Goal: Task Accomplishment & Management: Complete application form

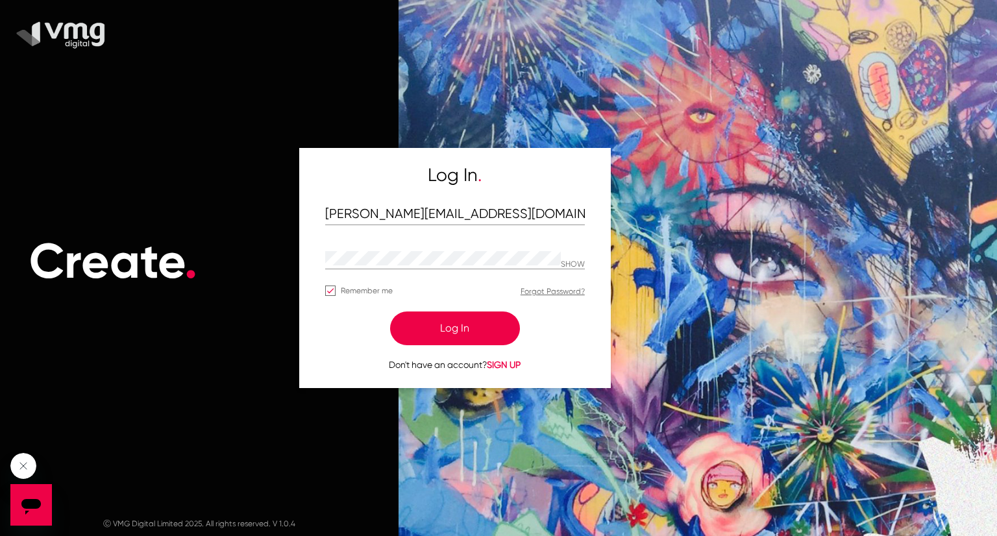
click at [488, 329] on button "Log In" at bounding box center [455, 329] width 130 height 34
click at [473, 334] on button "Log In" at bounding box center [455, 329] width 130 height 34
click at [429, 327] on button "Log In" at bounding box center [455, 329] width 130 height 34
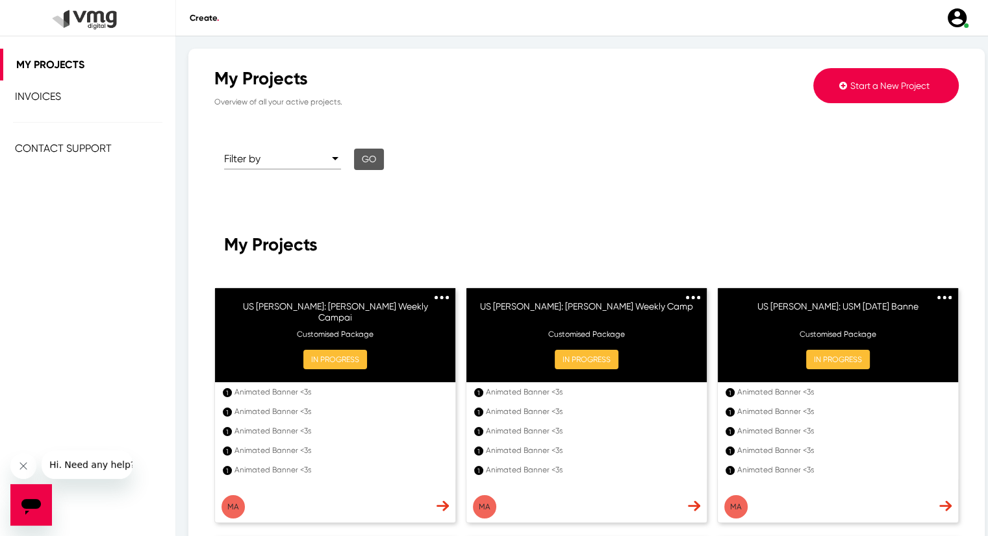
click at [850, 84] on span "Start a New Project" at bounding box center [889, 86] width 79 height 10
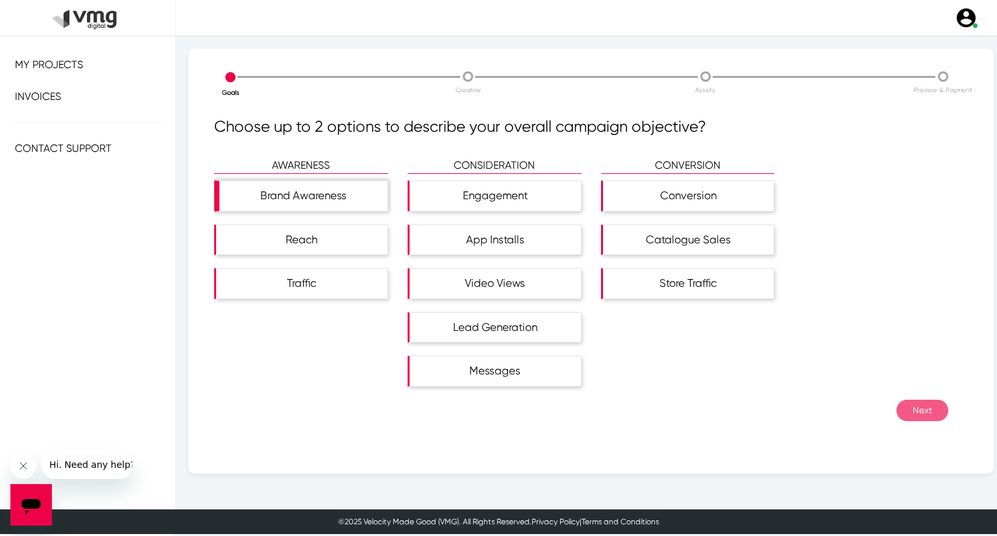
click at [327, 204] on div "Brand Awareness" at bounding box center [303, 196] width 168 height 30
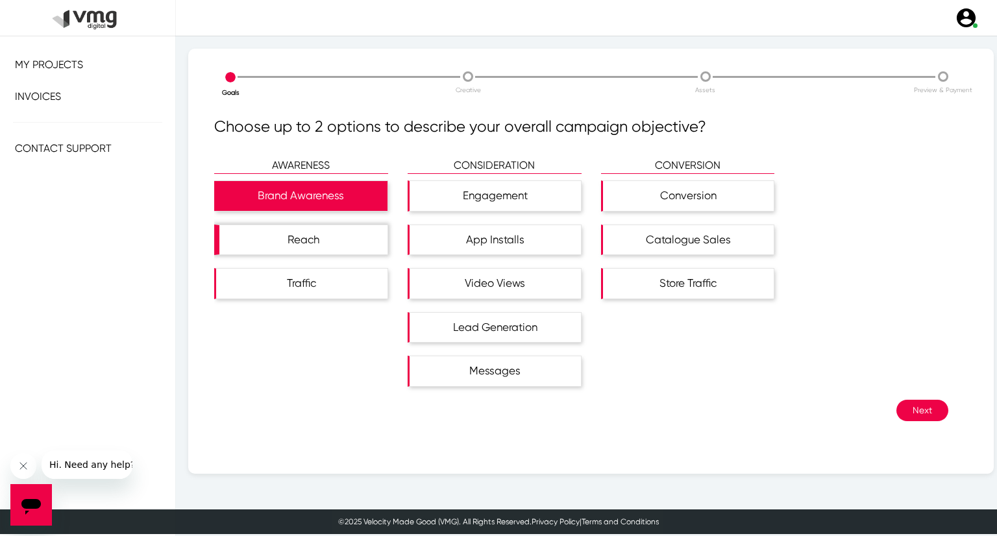
click at [332, 238] on div "Reach" at bounding box center [303, 240] width 168 height 30
click at [917, 405] on button "Next" at bounding box center [923, 410] width 52 height 21
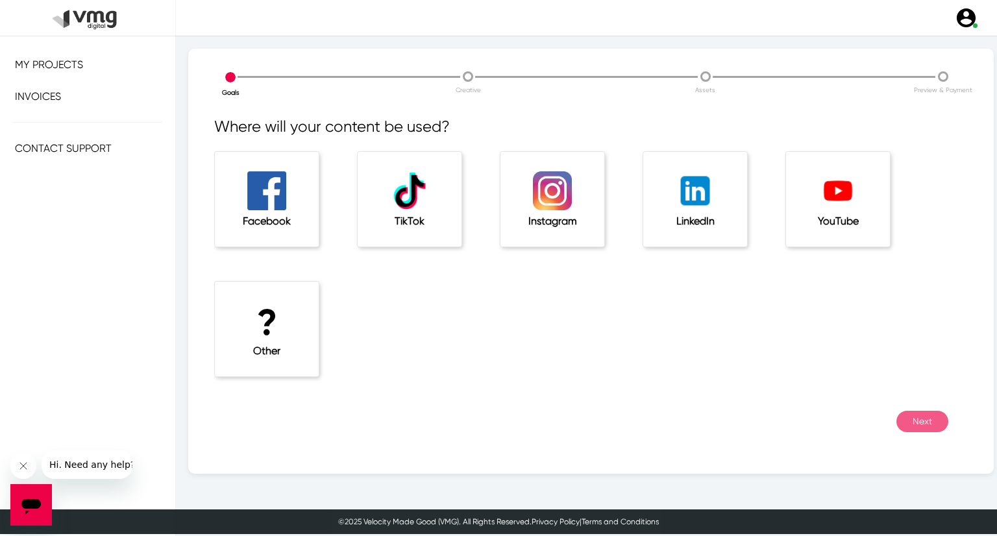
click at [265, 356] on h5 "Other" at bounding box center [267, 351] width 52 height 12
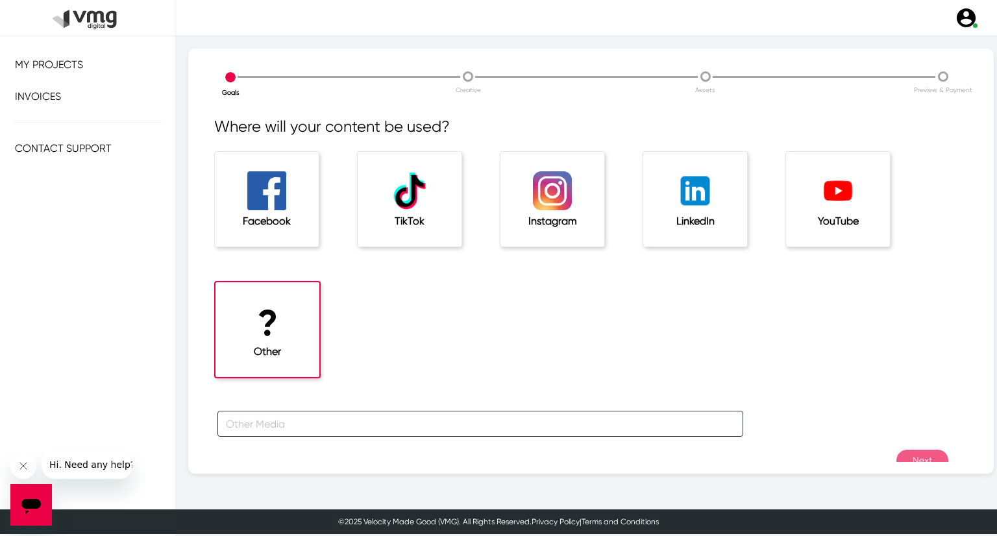
click at [304, 411] on input "text" at bounding box center [481, 424] width 526 height 26
type input "f"
type input "For [PERSON_NAME] Campaign"
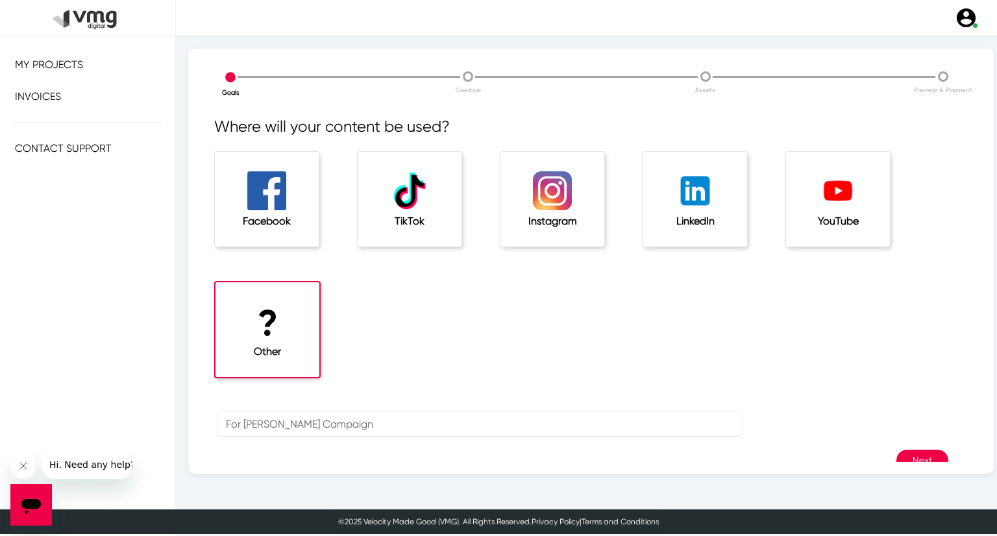
click at [904, 458] on button "Next" at bounding box center [923, 460] width 52 height 21
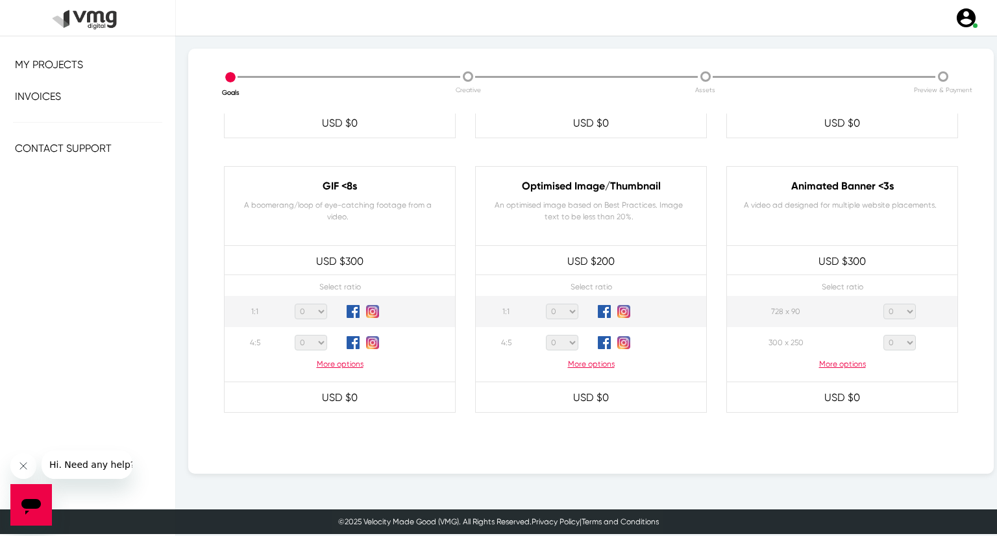
scroll to position [649, 0]
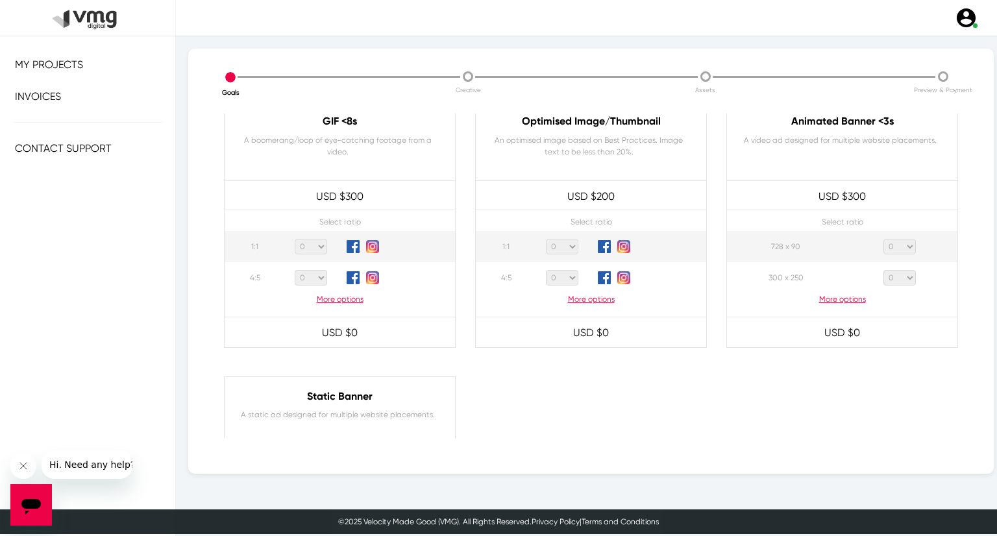
click at [855, 299] on p "More options" at bounding box center [842, 300] width 231 height 12
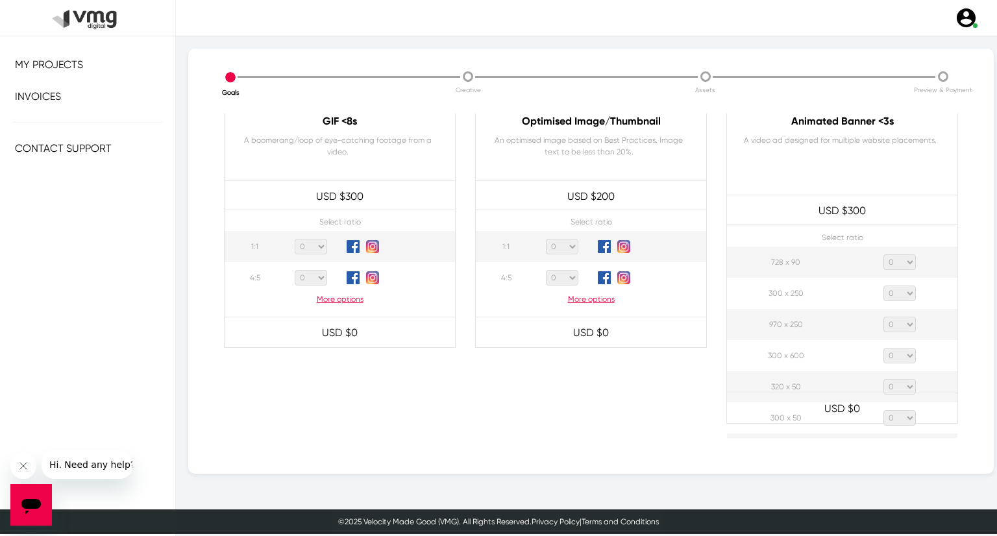
click at [894, 266] on select "0 1 2 3 4 5 6 7 8 9 10 11 12 13 14 15 16 17 18 19 20" at bounding box center [900, 263] width 32 height 16
select select "1"
click at [884, 255] on select "0 1 2 3 4 5 6 7 8 9 10 11 12 13 14 15 16 17 18 19 20" at bounding box center [900, 263] width 32 height 16
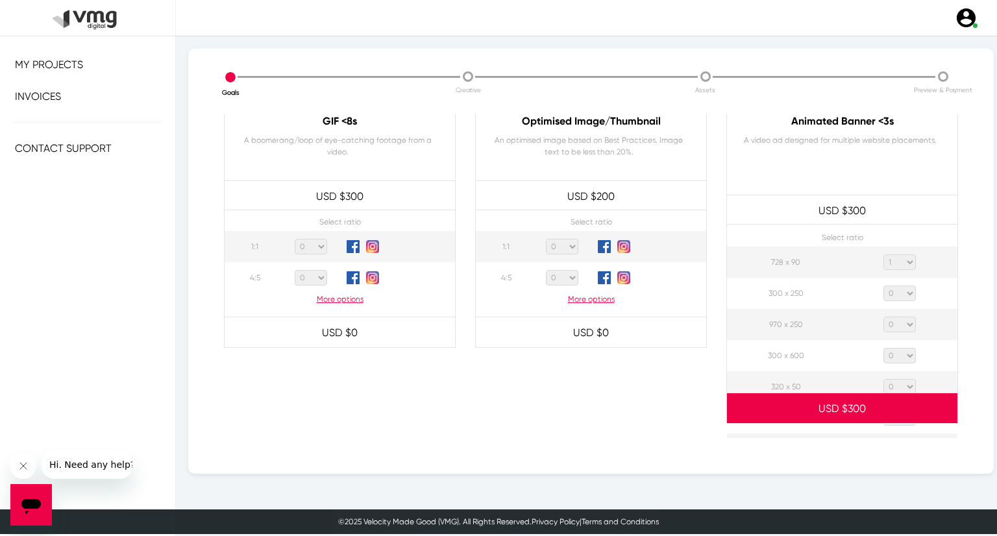
click at [904, 295] on select "0 1 2 3 4 5 6 7 8 9 10 11 12 13 14 15 16 17 18 19 20" at bounding box center [900, 294] width 32 height 16
click at [884, 286] on select "0 1 2 3 4 5 6 7 8 9 10 11 12 13 14 15 16 17 18 19 20" at bounding box center [900, 294] width 32 height 16
click at [904, 291] on select "0 1 2 3 4 5 6 7 8 9 10 11 12 13 14 15 16 17 18 19 20" at bounding box center [900, 294] width 32 height 16
select select "1"
click at [884, 286] on select "0 1 2 3 4 5 6 7 8 9 10 11 12 13 14 15 16 17 18 19 20" at bounding box center [900, 294] width 32 height 16
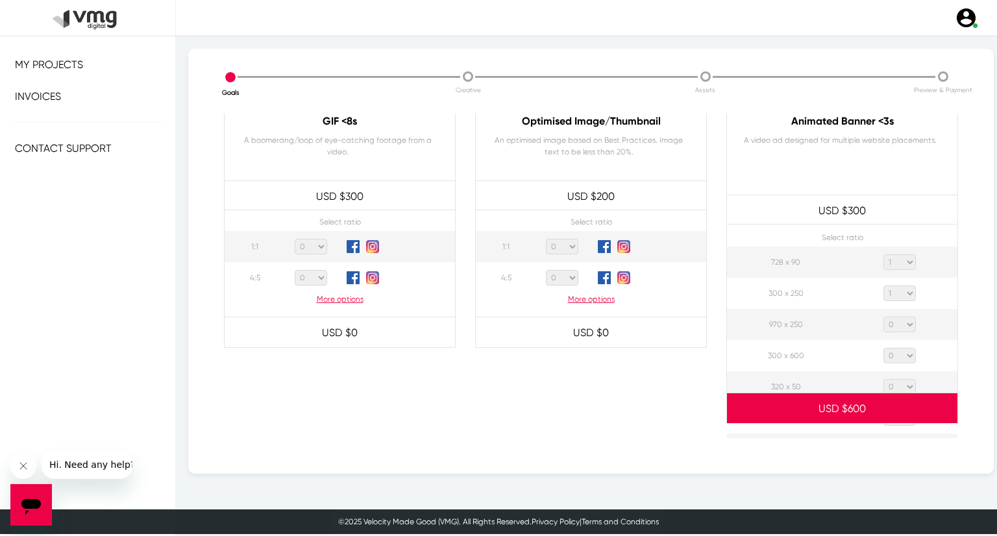
click at [901, 323] on select "0 1 2 3 4 5 6 7 8 9 10 11 12 13 14 15 16 17 18 19 20" at bounding box center [900, 325] width 32 height 16
select select "1"
click at [884, 317] on select "0 1 2 3 4 5 6 7 8 9 10 11 12 13 14 15 16 17 18 19 20" at bounding box center [900, 325] width 32 height 16
click at [898, 356] on select "0 1 2 3 4 5 6 7 8 9 10 11 12 13 14 15 16 17 18 19 20" at bounding box center [900, 356] width 32 height 16
select select "1"
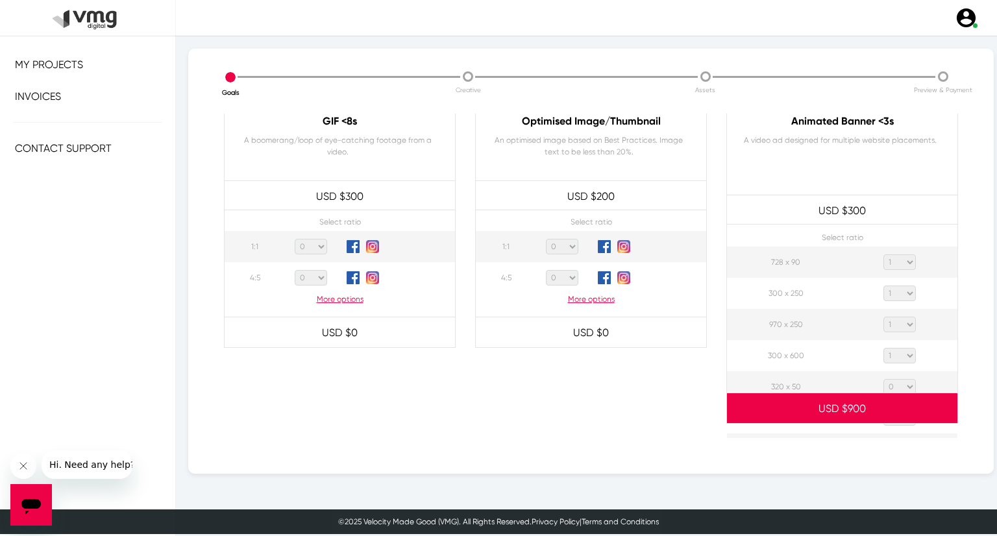
click at [884, 348] on select "0 1 2 3 4 5 6 7 8 9 10 11 12 13 14 15 16 17 18 19 20" at bounding box center [900, 356] width 32 height 16
click at [899, 385] on select "0 1 2 3 4 5 6 7 8 9 10 11 12 13 14 15 16 17 18 19 20" at bounding box center [900, 387] width 32 height 16
select select "1"
click at [884, 379] on select "0 1 2 3 4 5 6 7 8 9 10 11 12 13 14 15 16 17 18 19 20" at bounding box center [900, 387] width 32 height 16
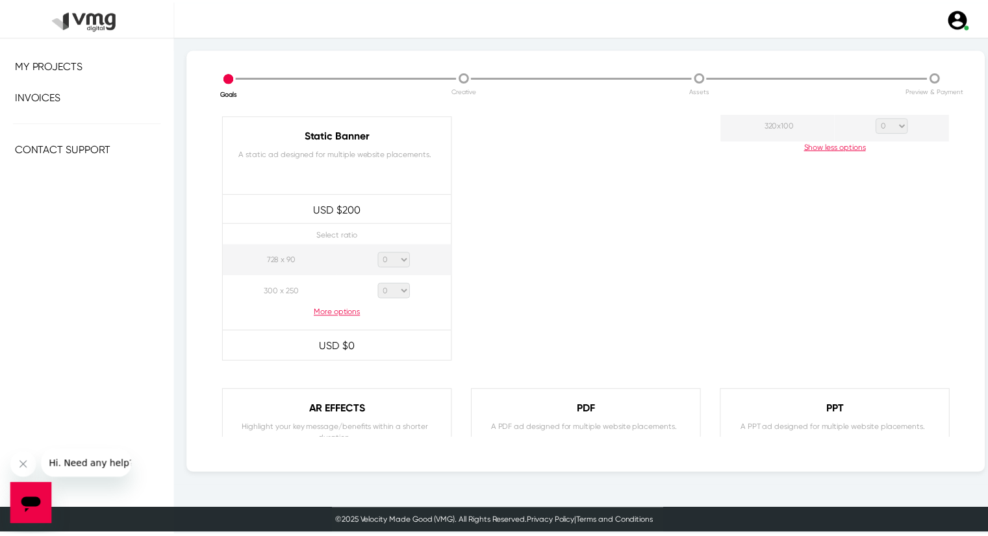
scroll to position [1239, 0]
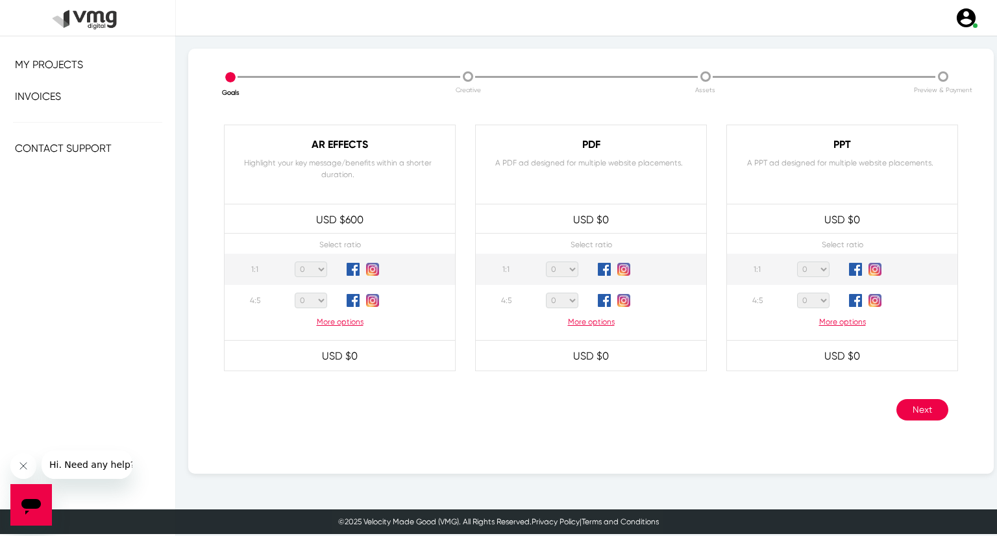
click at [922, 399] on button "Next" at bounding box center [923, 409] width 52 height 21
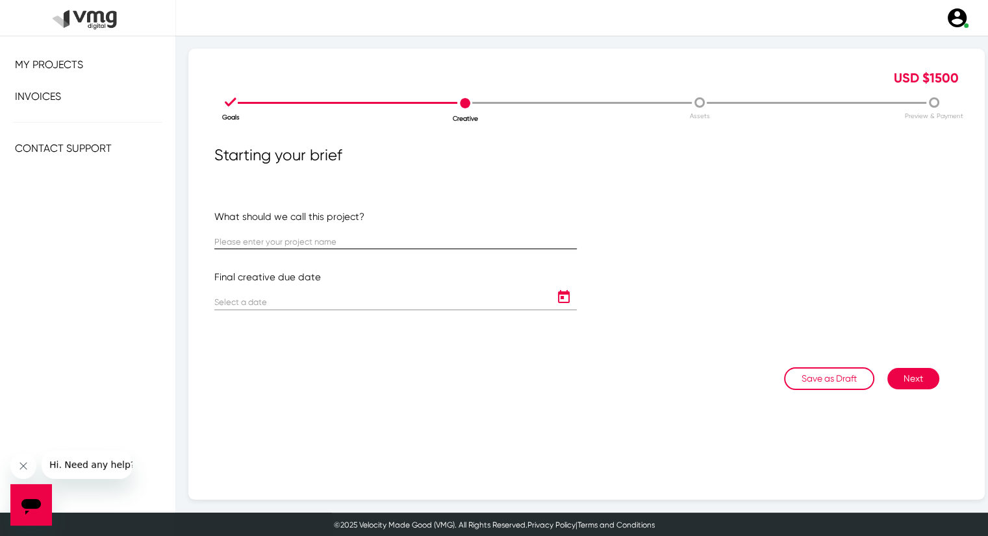
click at [425, 248] on div at bounding box center [395, 236] width 362 height 25
paste input "US [PERSON_NAME]: USM Weekly Campaign ([DATE] - [DATE])"
type input "US [PERSON_NAME]: USM Weekly Campaign ([DATE] - [DATE])"
click at [558, 292] on icon "Open calendar" at bounding box center [564, 296] width 12 height 13
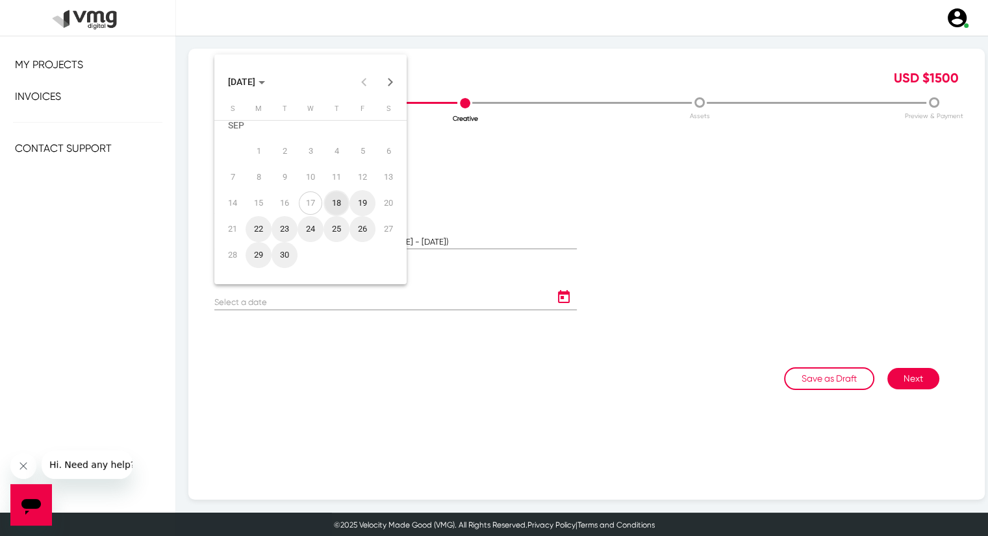
click at [393, 84] on button "Next month" at bounding box center [390, 82] width 26 height 26
click at [360, 82] on button "Previous month" at bounding box center [364, 82] width 26 height 26
click at [390, 84] on button "Next month" at bounding box center [390, 82] width 26 height 26
click at [308, 135] on div "1" at bounding box center [310, 138] width 23 height 23
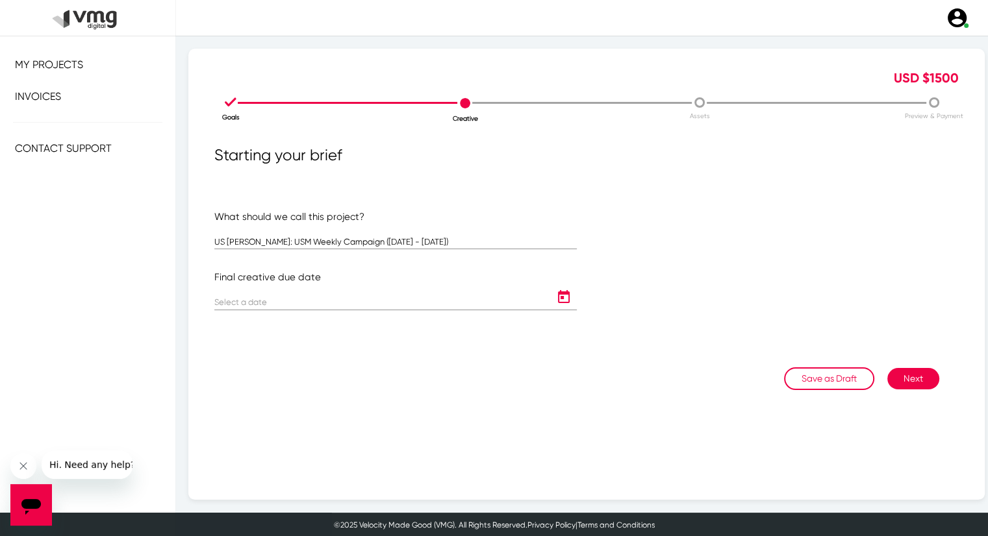
type input "[DATE]"
click at [915, 382] on button "Next" at bounding box center [913, 378] width 52 height 21
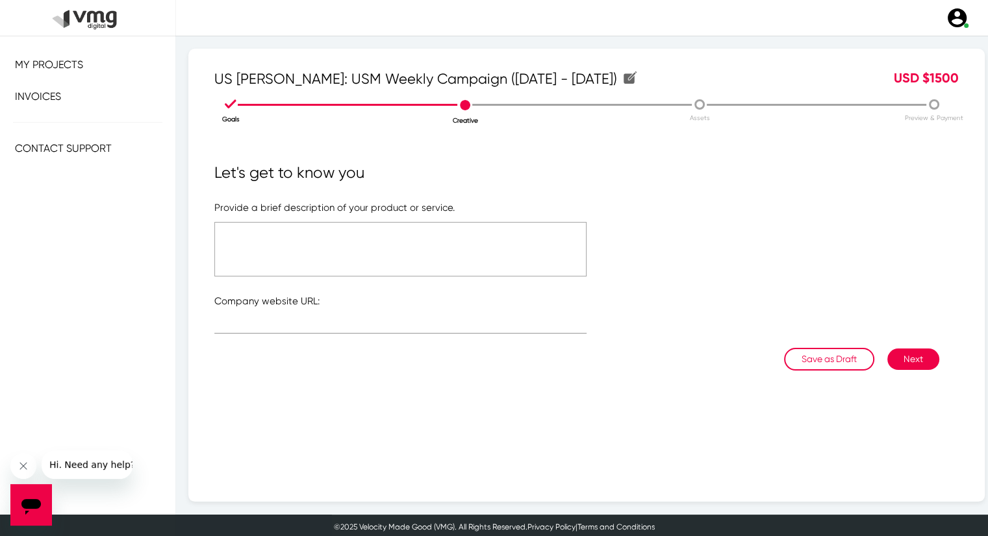
click at [470, 247] on textarea at bounding box center [400, 249] width 372 height 55
type textarea "Please refer to the attached link"
click at [465, 331] on input "text" at bounding box center [400, 326] width 372 height 10
type input "[URL][DOMAIN_NAME]"
click at [320, 230] on textarea "Please refer to the attached link" at bounding box center [400, 249] width 372 height 55
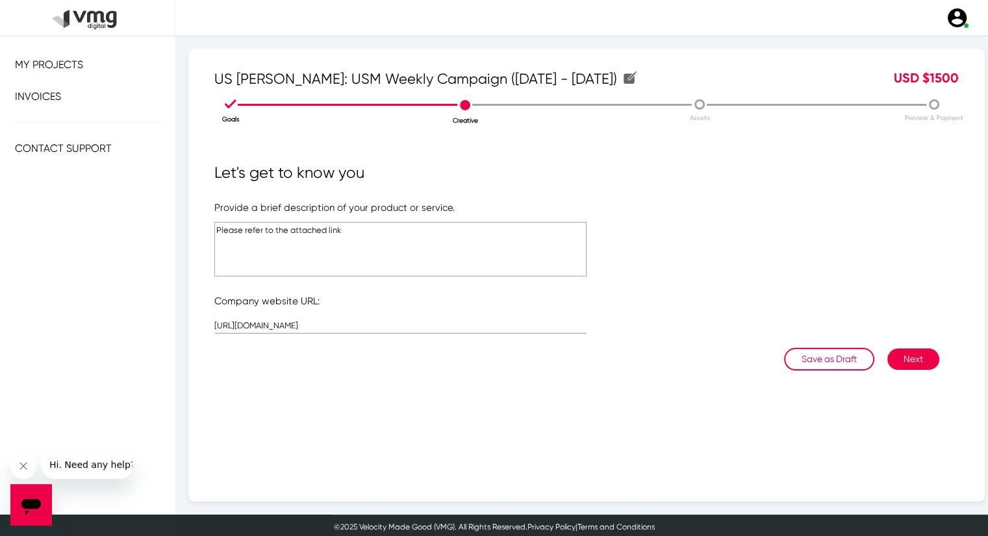
click at [320, 230] on textarea "Please refer to the attached link" at bounding box center [400, 249] width 372 height 55
click at [909, 357] on button "Next" at bounding box center [913, 359] width 52 height 21
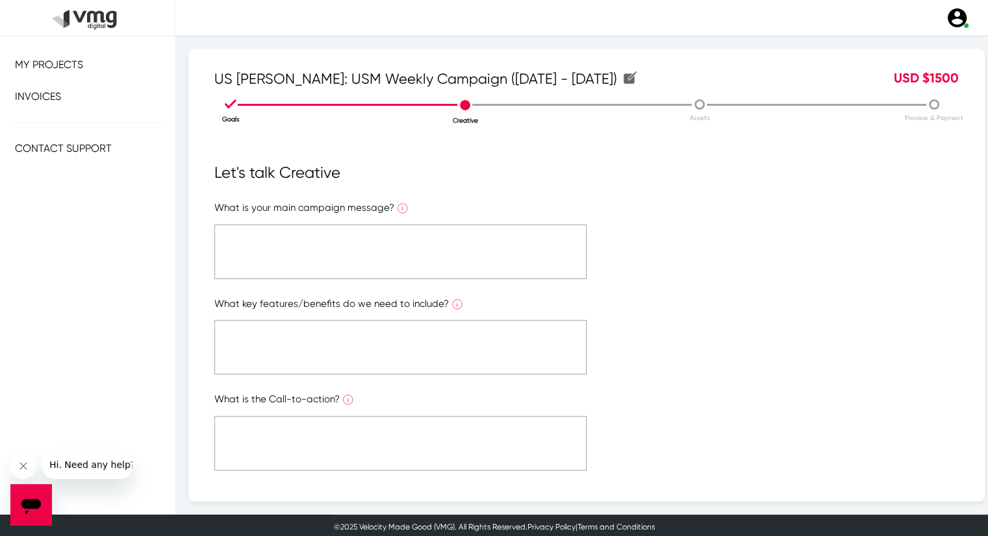
click at [434, 236] on textarea at bounding box center [400, 252] width 372 height 55
paste textarea "Please refer to the attached link"
type textarea "Please refer to the attached link"
click at [459, 335] on textarea at bounding box center [400, 347] width 372 height 55
paste textarea "Please refer to the attached link"
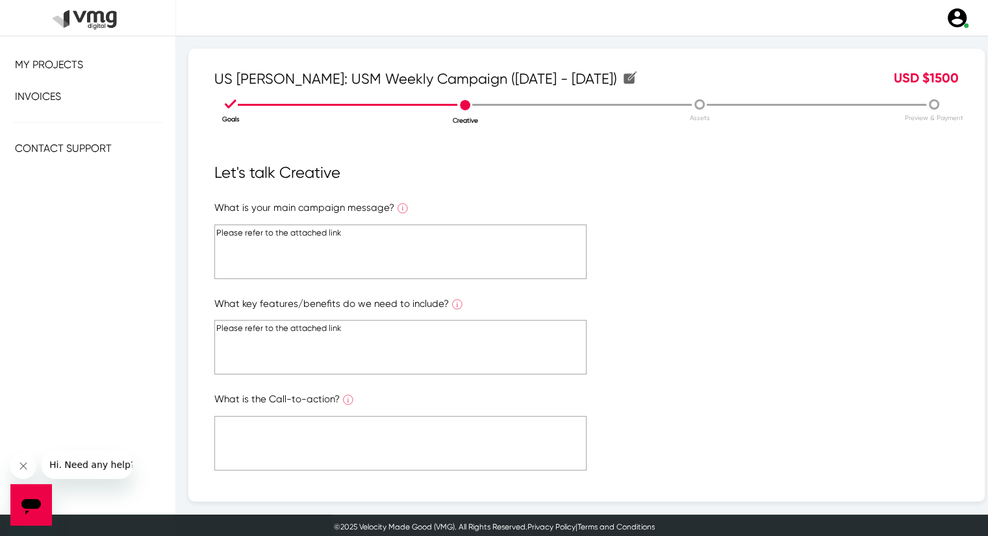
type textarea "Please refer to the attached link"
click at [457, 436] on textarea at bounding box center [400, 443] width 372 height 55
paste textarea "Please refer to the attached link"
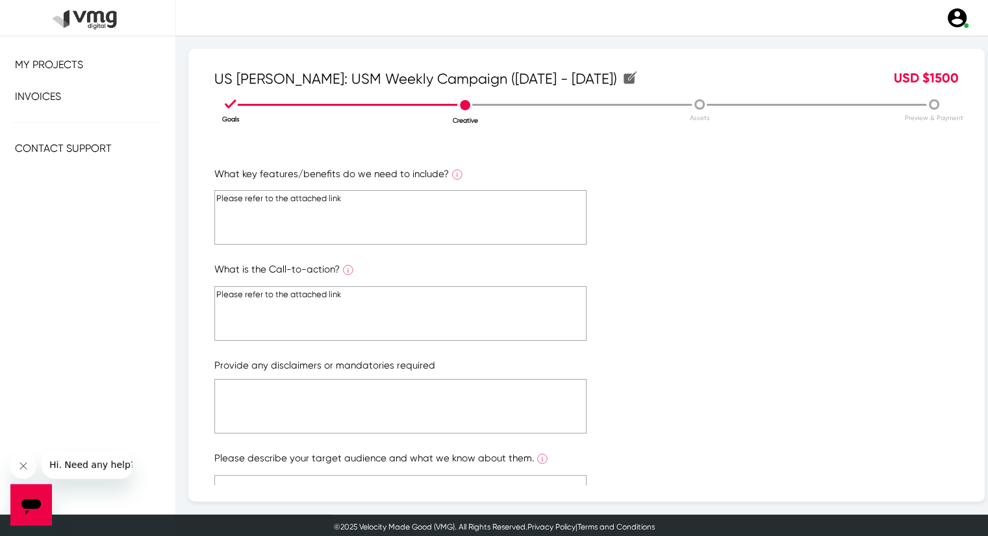
type textarea "Please refer to the attached link"
click at [433, 395] on textarea at bounding box center [400, 406] width 372 height 55
paste textarea "Please refer to the attached link"
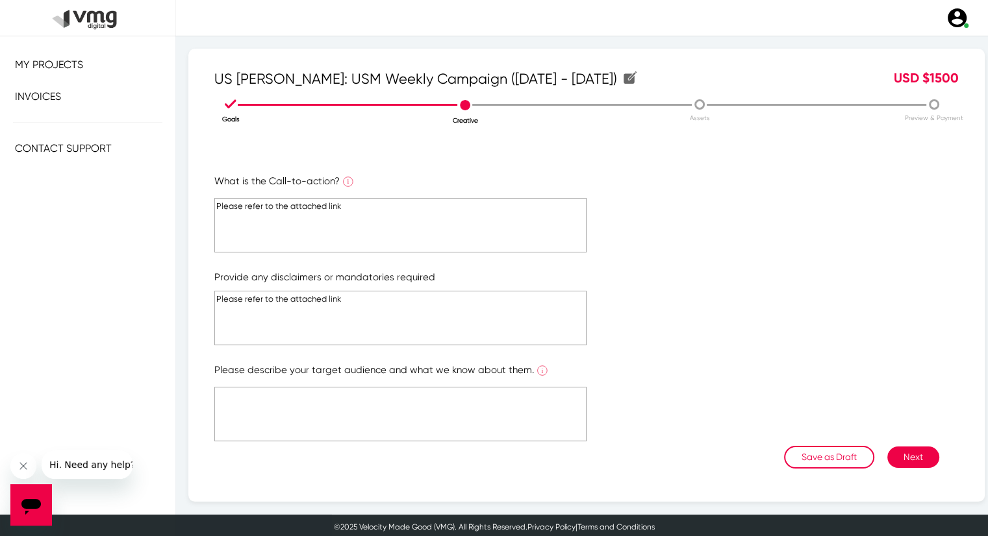
scroll to position [219, 0]
type textarea "Please refer to the attached link"
click at [449, 407] on textarea at bounding box center [400, 413] width 372 height 55
paste textarea "Please refer to the attached link"
type textarea "Please refer to the attached link"
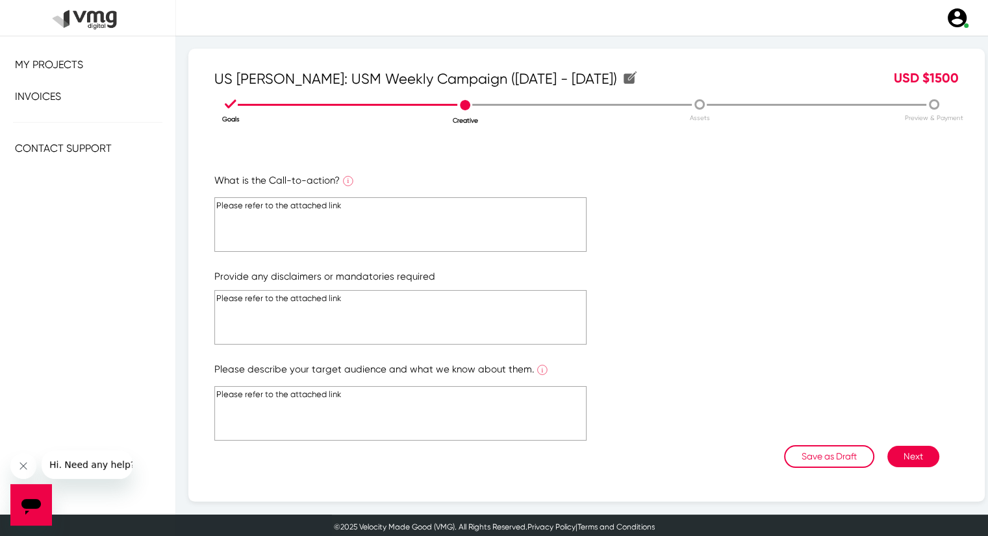
click at [901, 450] on button "Next" at bounding box center [913, 456] width 52 height 21
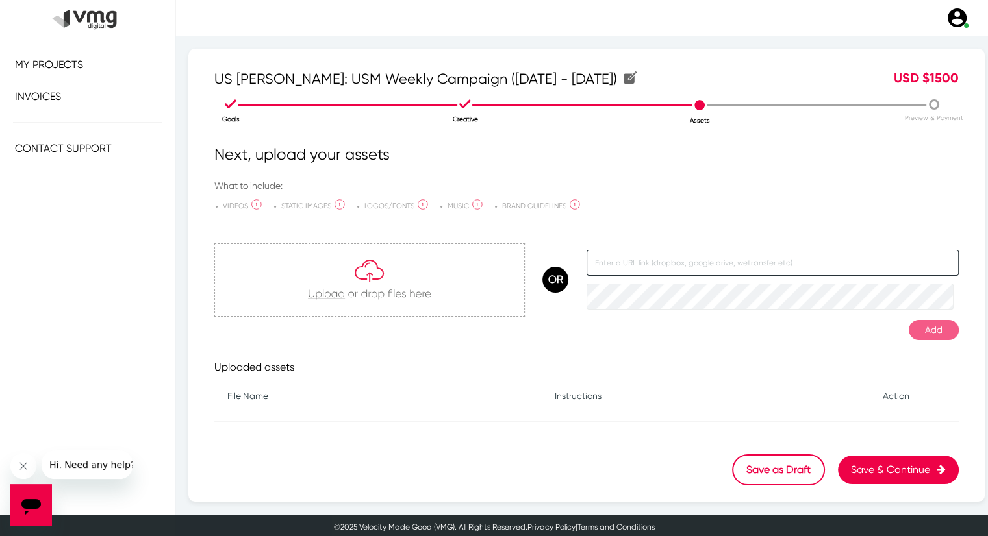
click at [652, 255] on input "text" at bounding box center [772, 263] width 372 height 26
paste input "[URL][DOMAIN_NAME]"
type input "[URL][DOMAIN_NAME]"
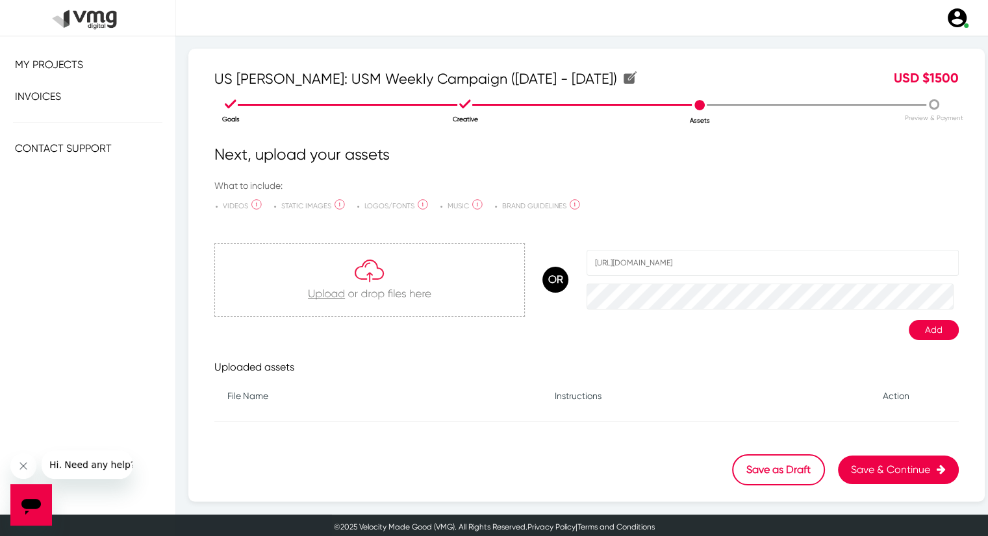
click at [942, 334] on button "Add" at bounding box center [934, 330] width 50 height 20
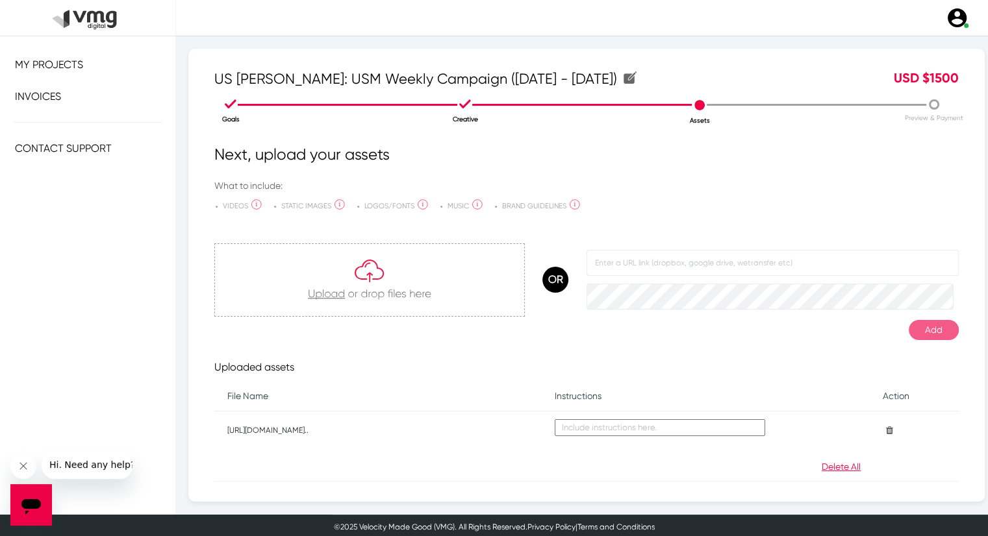
scroll to position [54, 0]
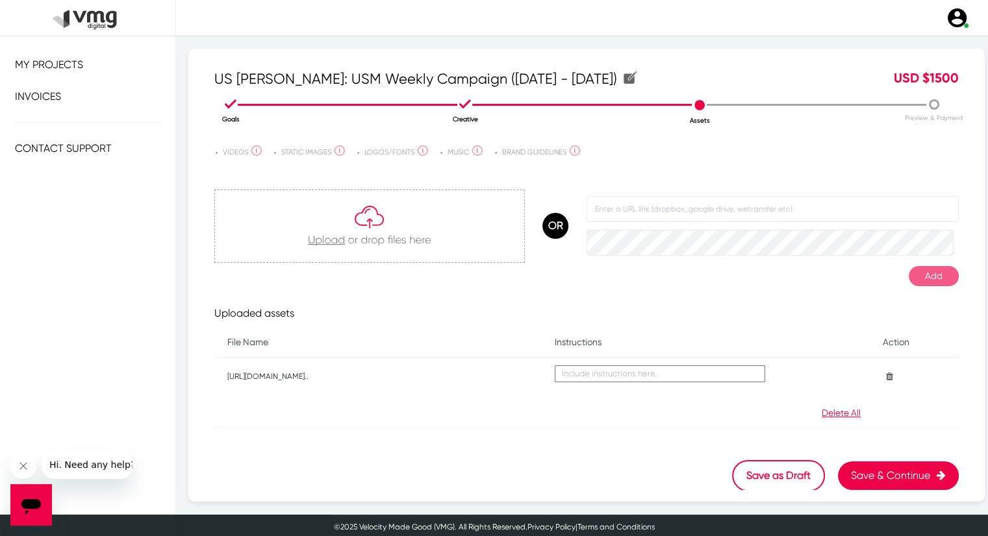
click at [860, 473] on button "Save & Continue" at bounding box center [898, 476] width 121 height 29
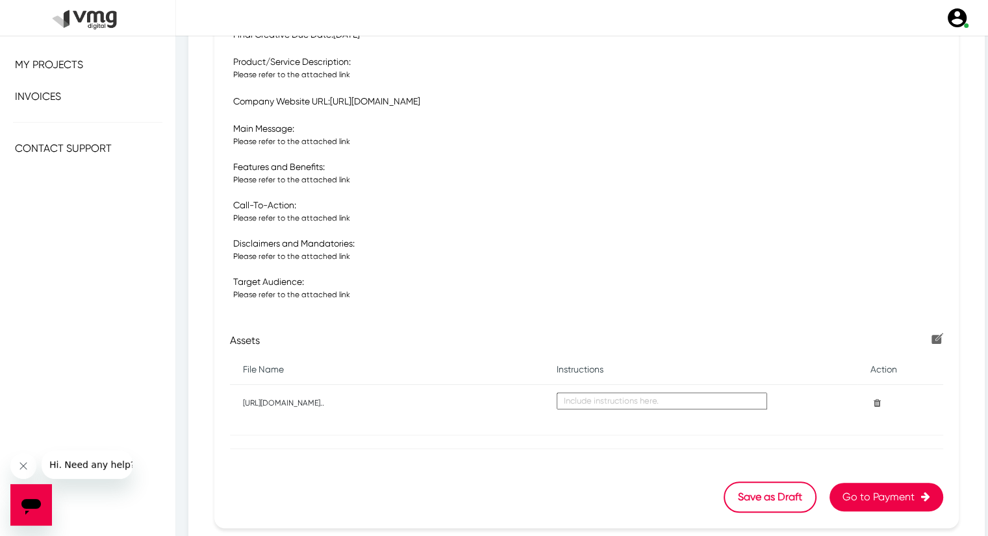
scroll to position [382, 0]
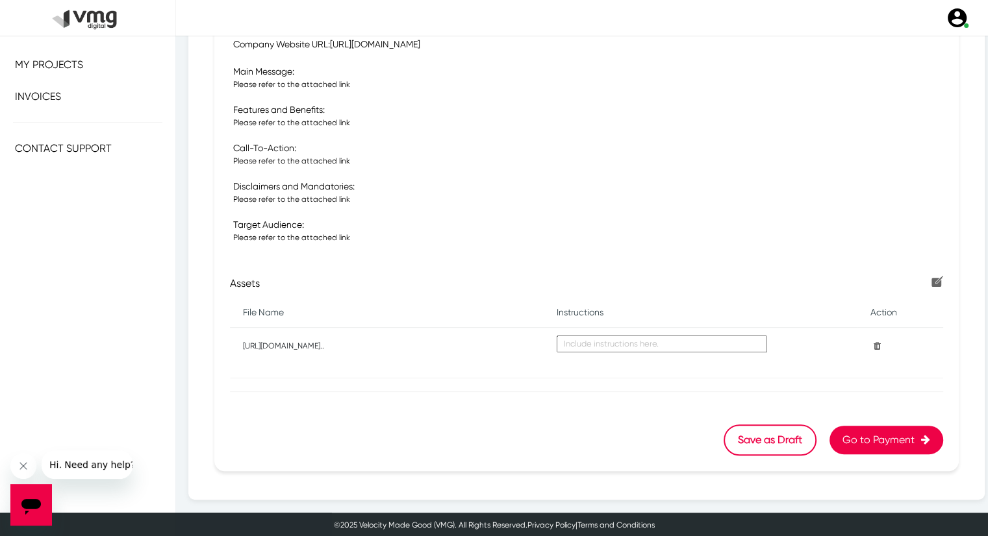
click at [860, 438] on button "Go to Payment" at bounding box center [886, 440] width 114 height 29
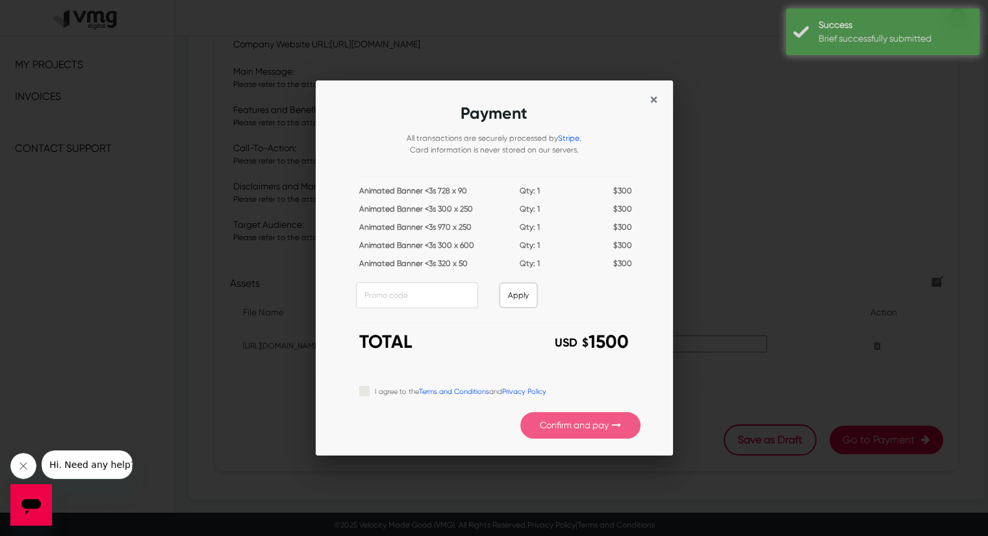
click at [371, 392] on div "I agree to the Terms and Conditions and Privacy Policy" at bounding box center [499, 392] width 281 height 16
click at [375, 390] on label "I agree to the Terms and Conditions and Privacy Policy" at bounding box center [460, 391] width 171 height 14
click at [368, 390] on input "I agree to the Terms and Conditions and Privacy Policy" at bounding box center [364, 390] width 10 height 13
checkbox input "true"
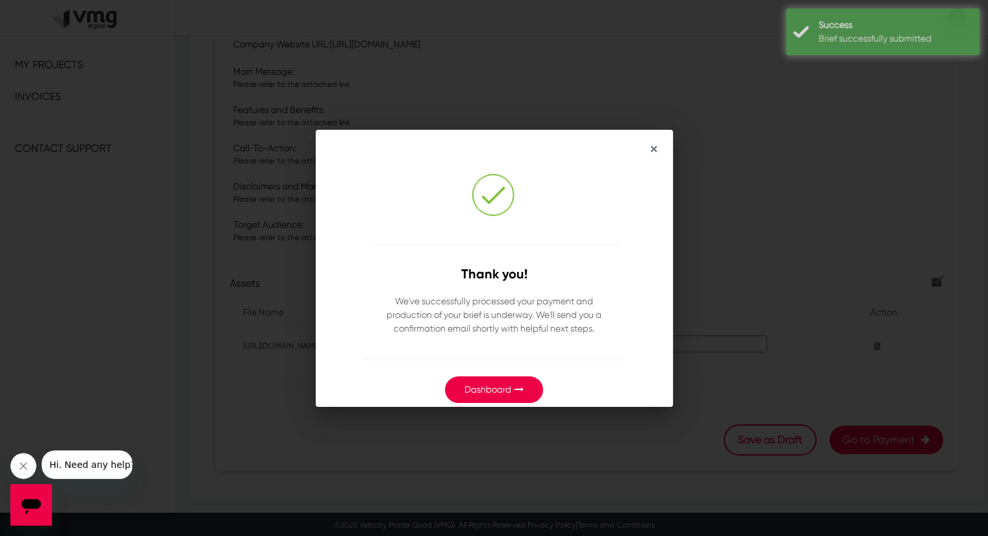
click at [503, 390] on link "Dashboard" at bounding box center [487, 389] width 47 height 10
